Goal: Task Accomplishment & Management: Complete application form

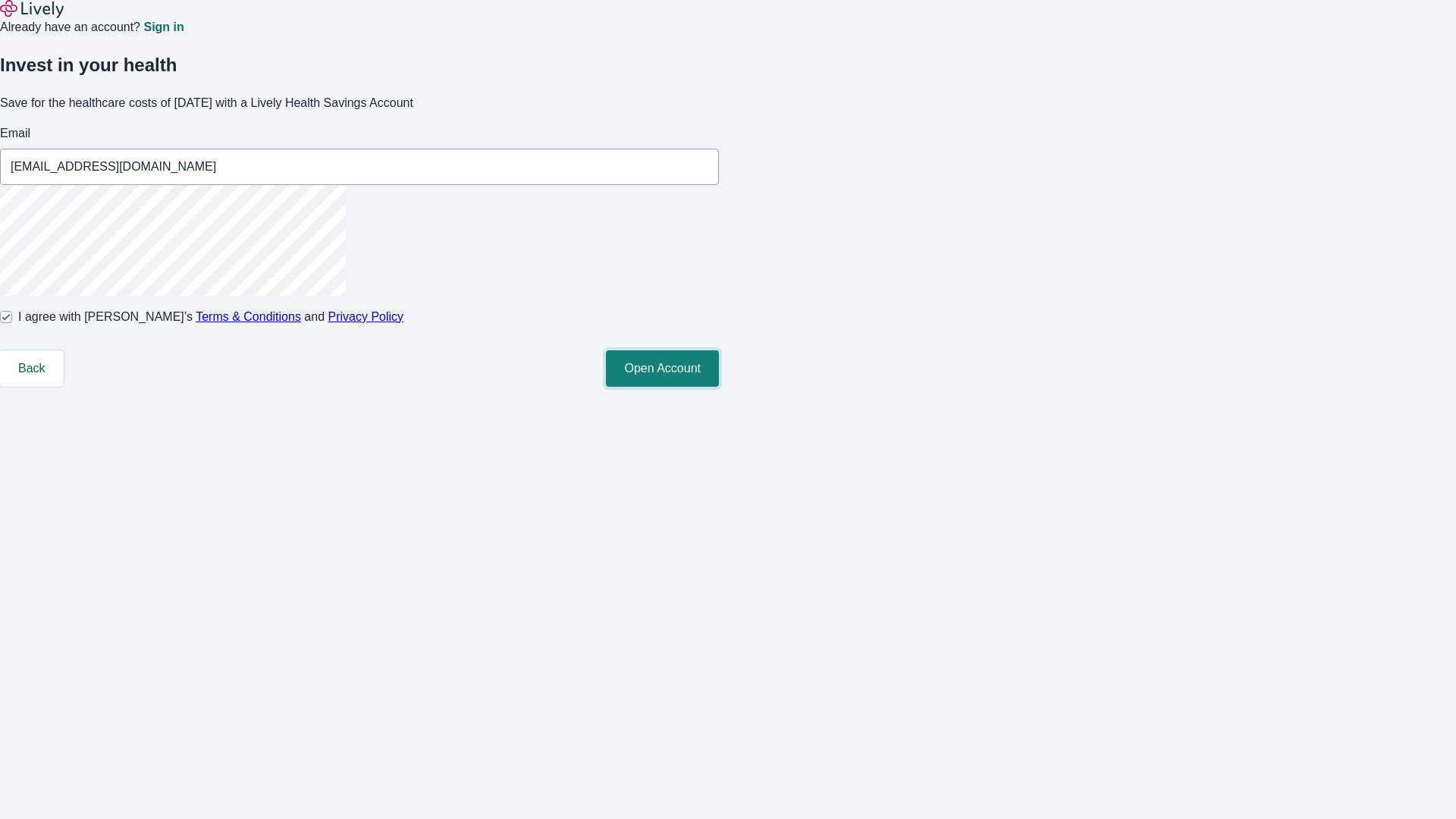
click at [719, 387] on button "Open Account" at bounding box center [662, 369] width 113 height 36
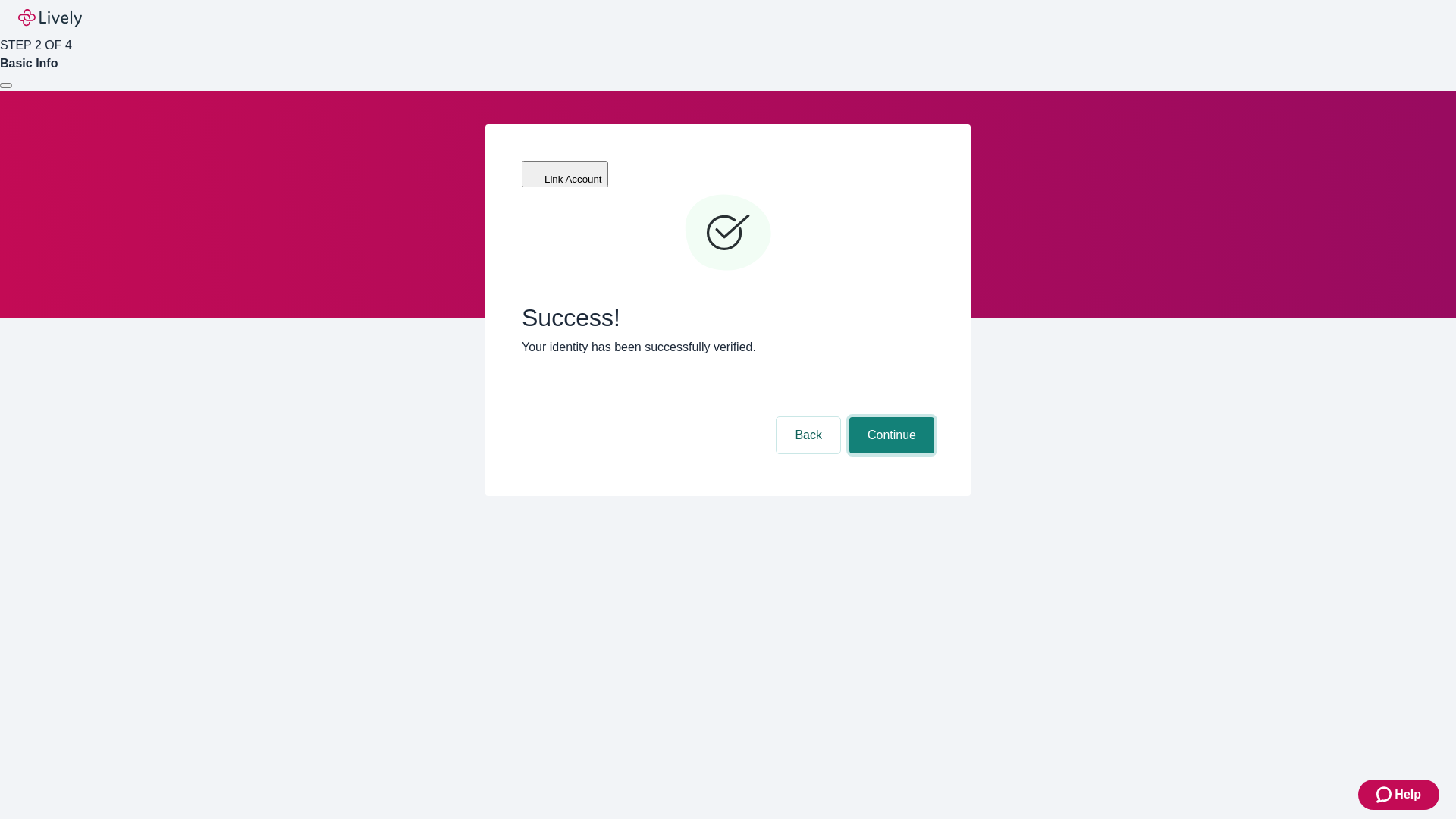
click at [890, 417] on button "Continue" at bounding box center [892, 435] width 85 height 36
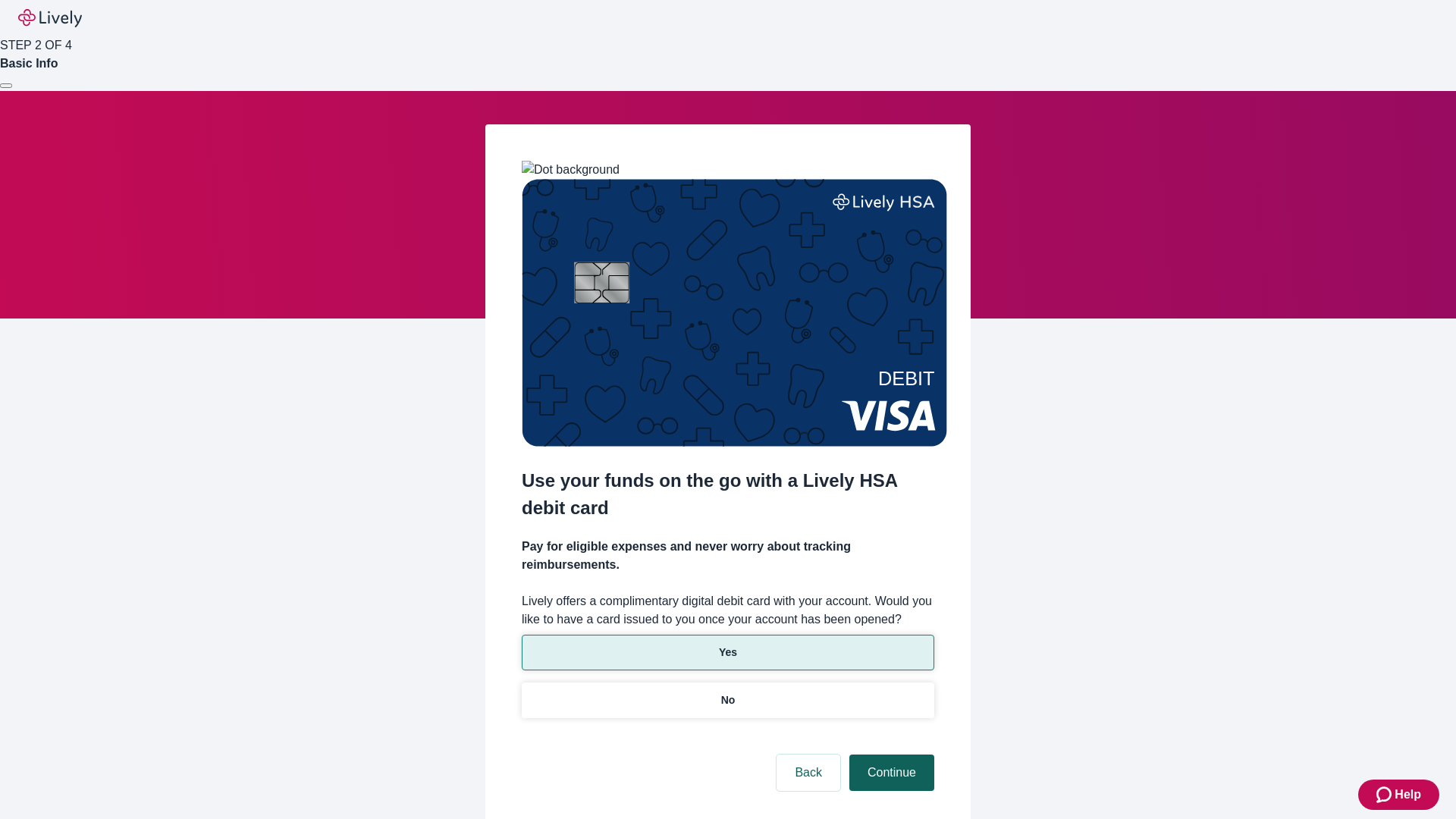
click at [728, 693] on p "No" at bounding box center [728, 700] width 15 height 16
click at [890, 755] on button "Continue" at bounding box center [892, 773] width 85 height 36
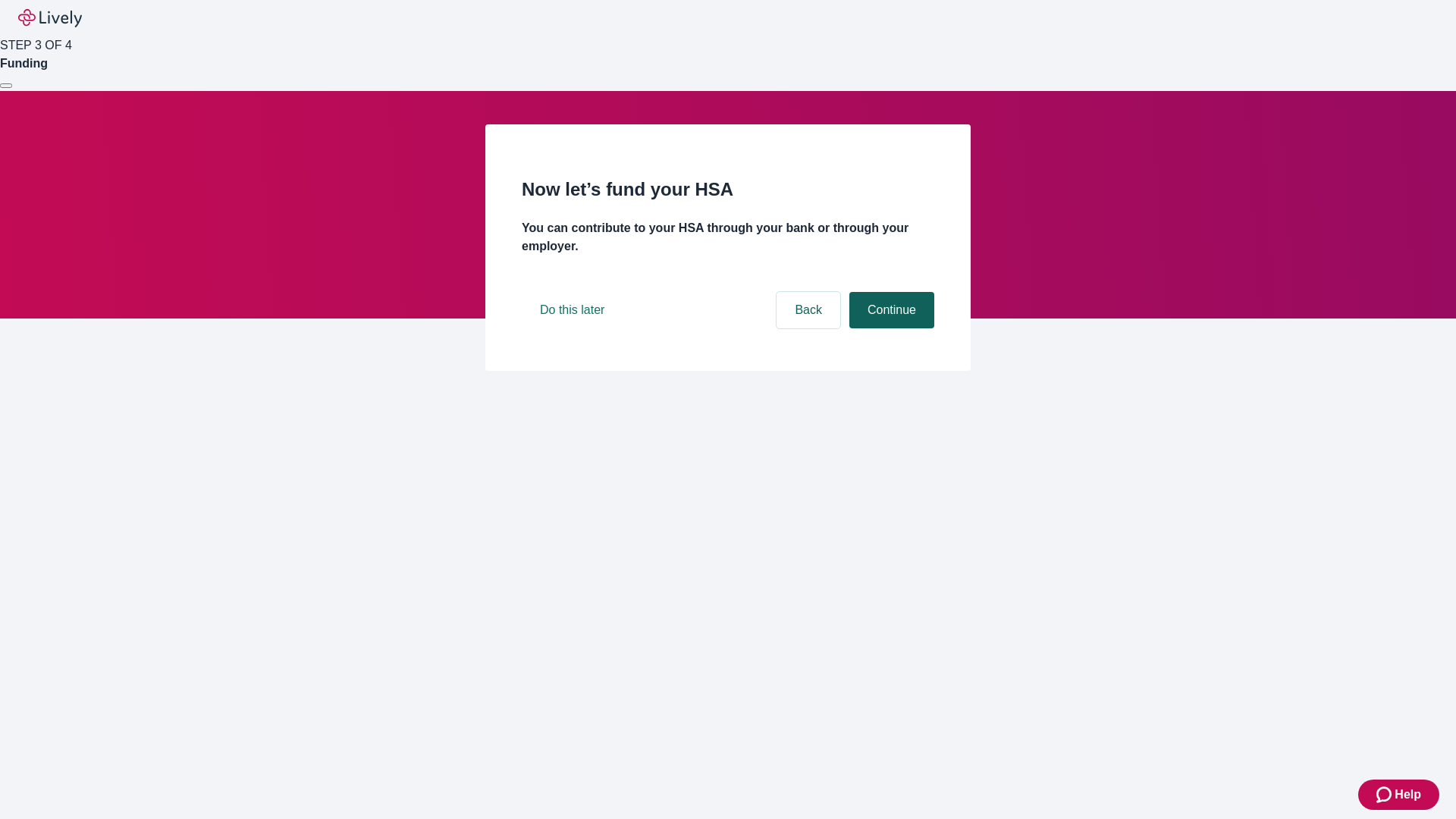
click at [890, 329] on button "Continue" at bounding box center [892, 310] width 85 height 36
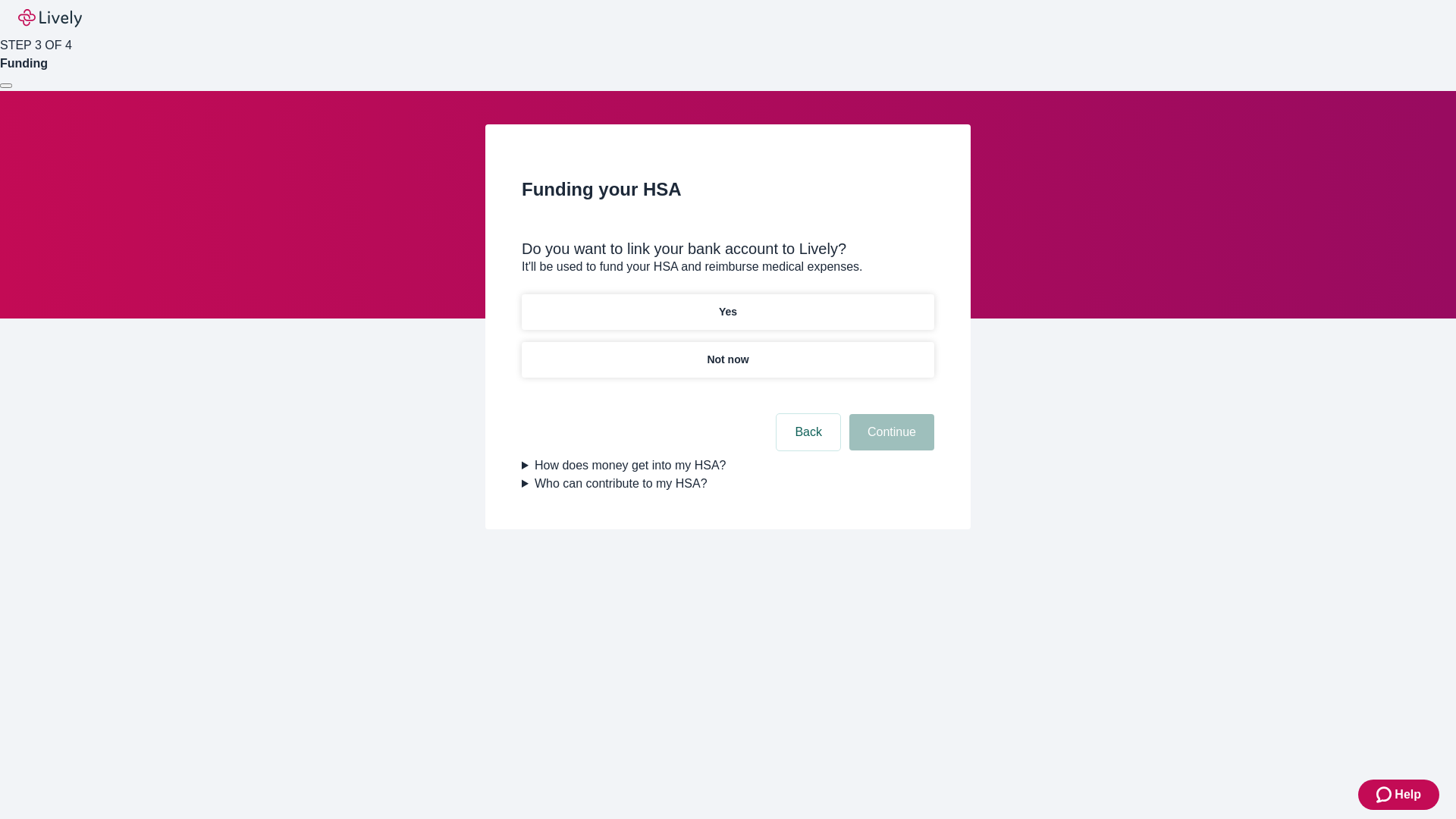
click at [728, 304] on p "Yes" at bounding box center [728, 312] width 18 height 16
click at [890, 414] on button "Continue" at bounding box center [892, 432] width 85 height 36
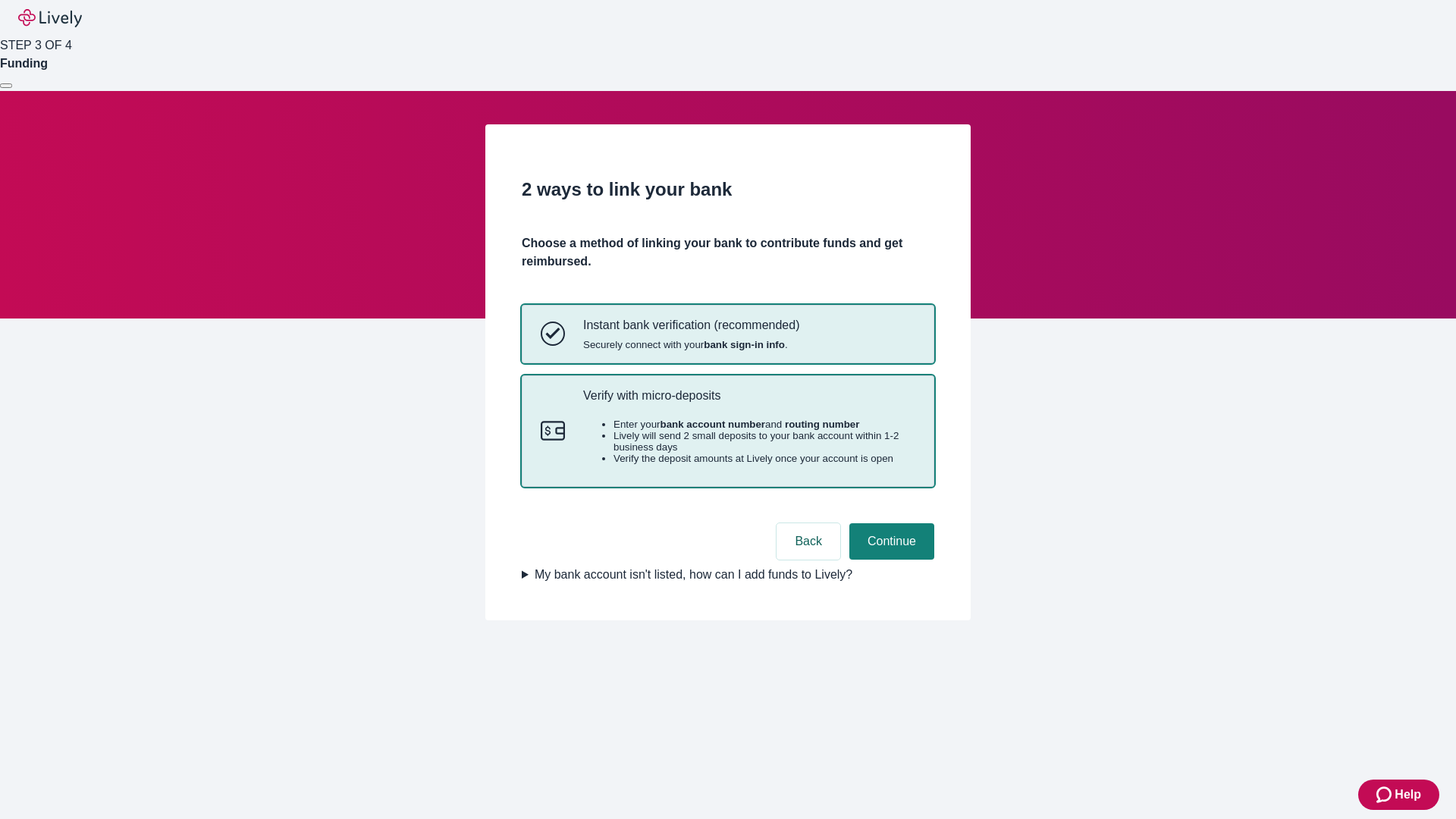
click at [748, 403] on p "Verify with micro-deposits" at bounding box center [749, 396] width 332 height 15
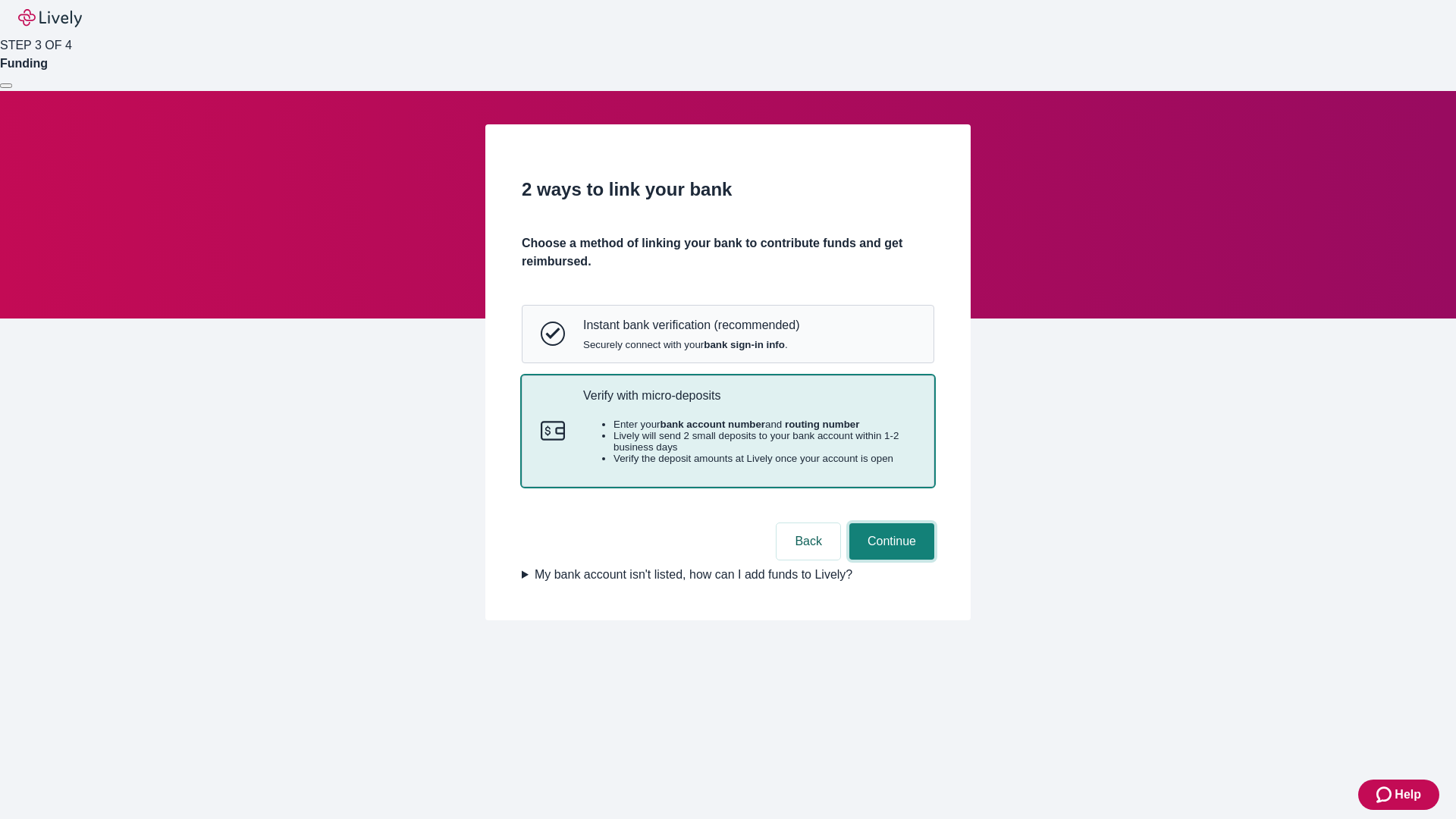
click at [890, 560] on button "Continue" at bounding box center [892, 542] width 85 height 36
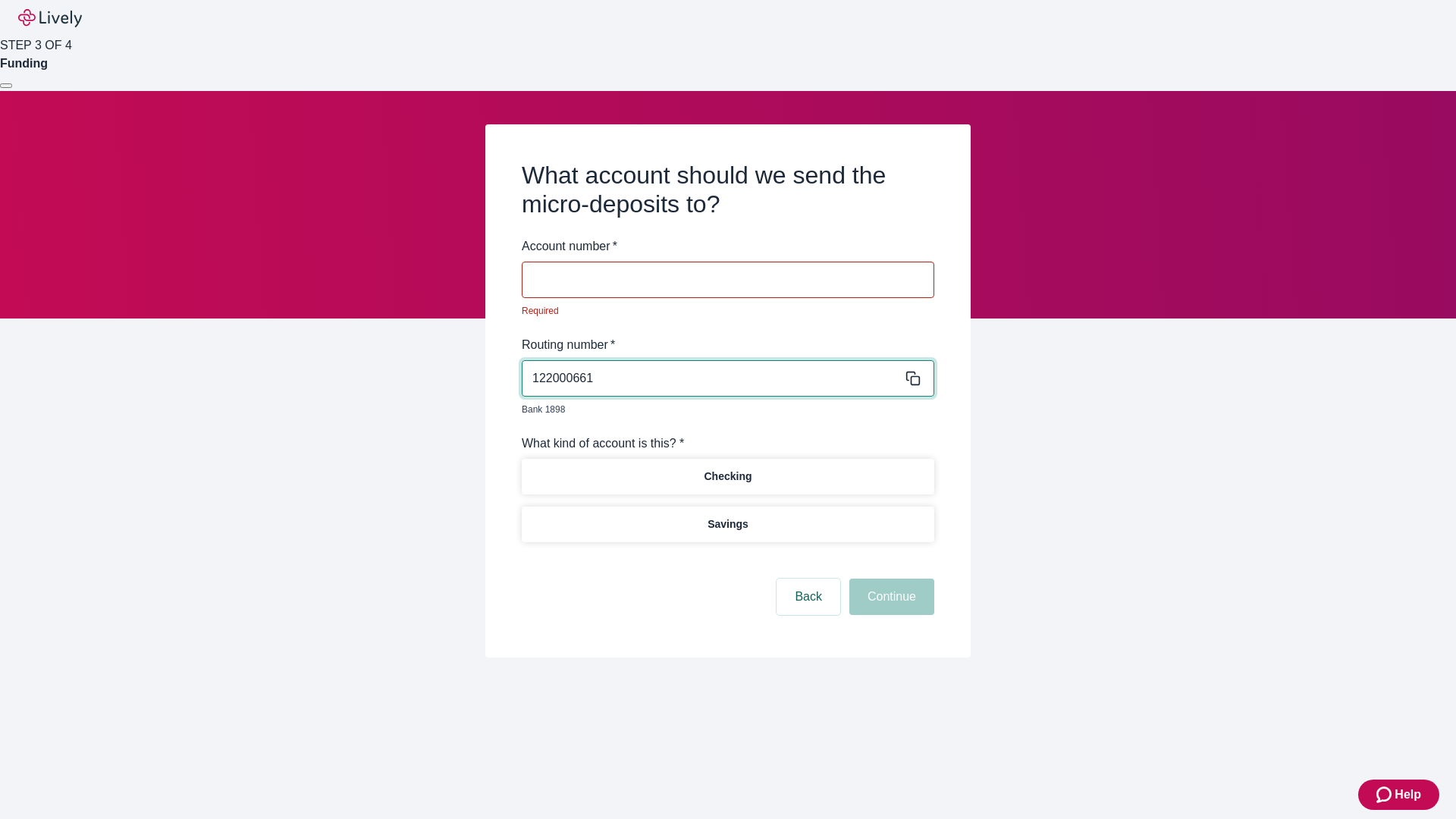
type input "122000661"
type input "616852"
